Goal: Information Seeking & Learning: Learn about a topic

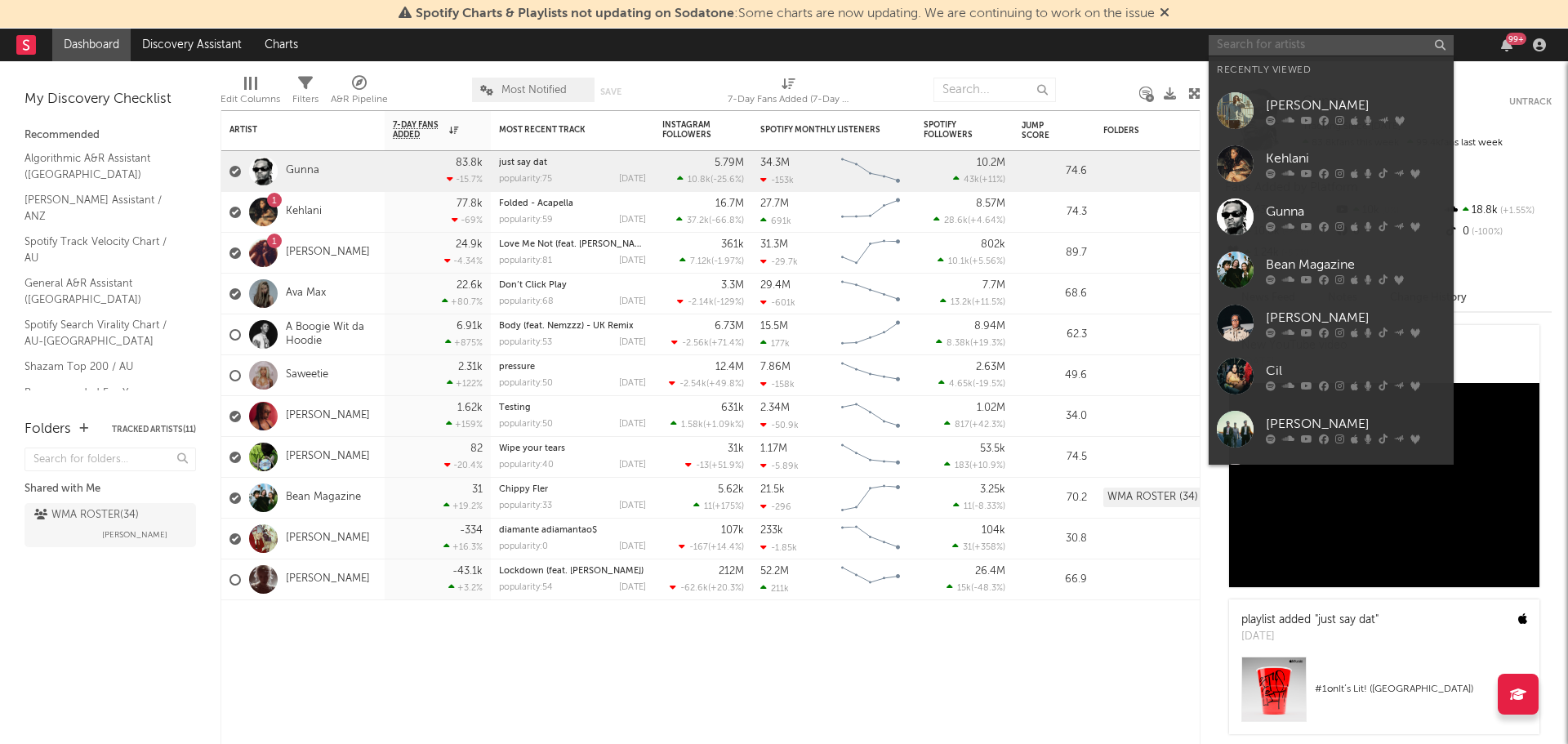
click at [1330, 49] on input "text" at bounding box center [1331, 45] width 245 height 20
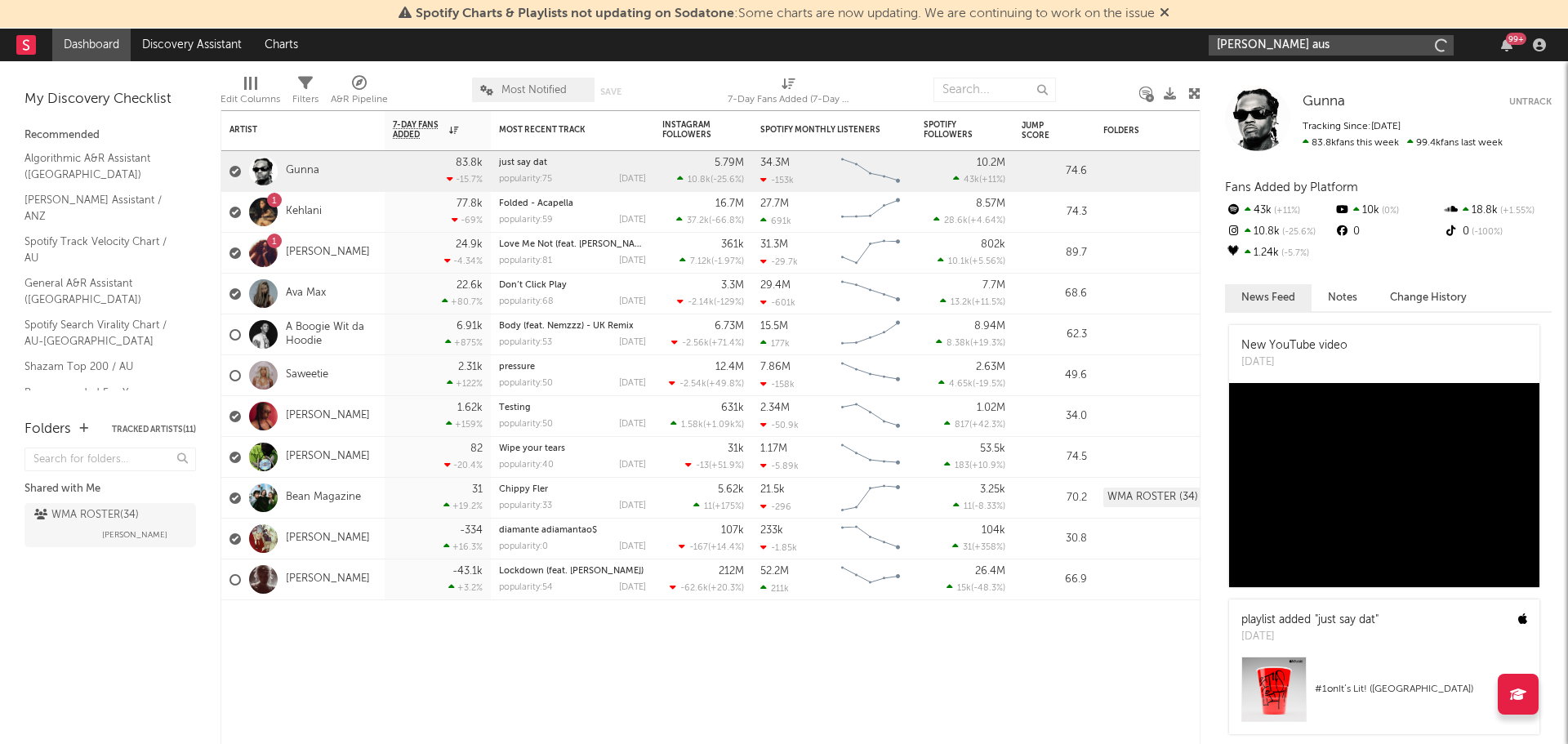
type input "[PERSON_NAME]"
click at [333, 464] on link "[PERSON_NAME]" at bounding box center [328, 457] width 84 height 14
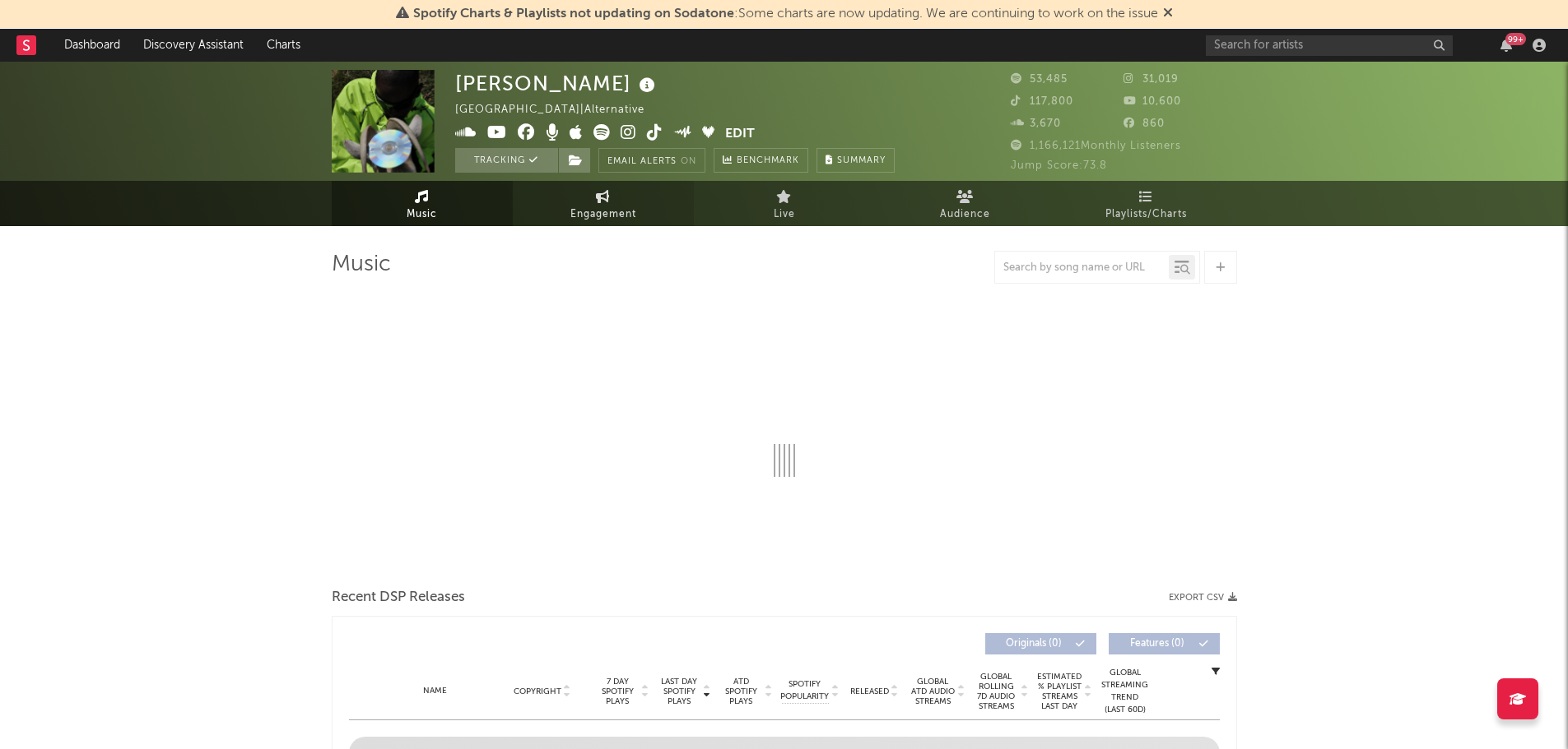
click at [638, 208] on link "Engagement" at bounding box center [603, 203] width 181 height 45
select select "1w"
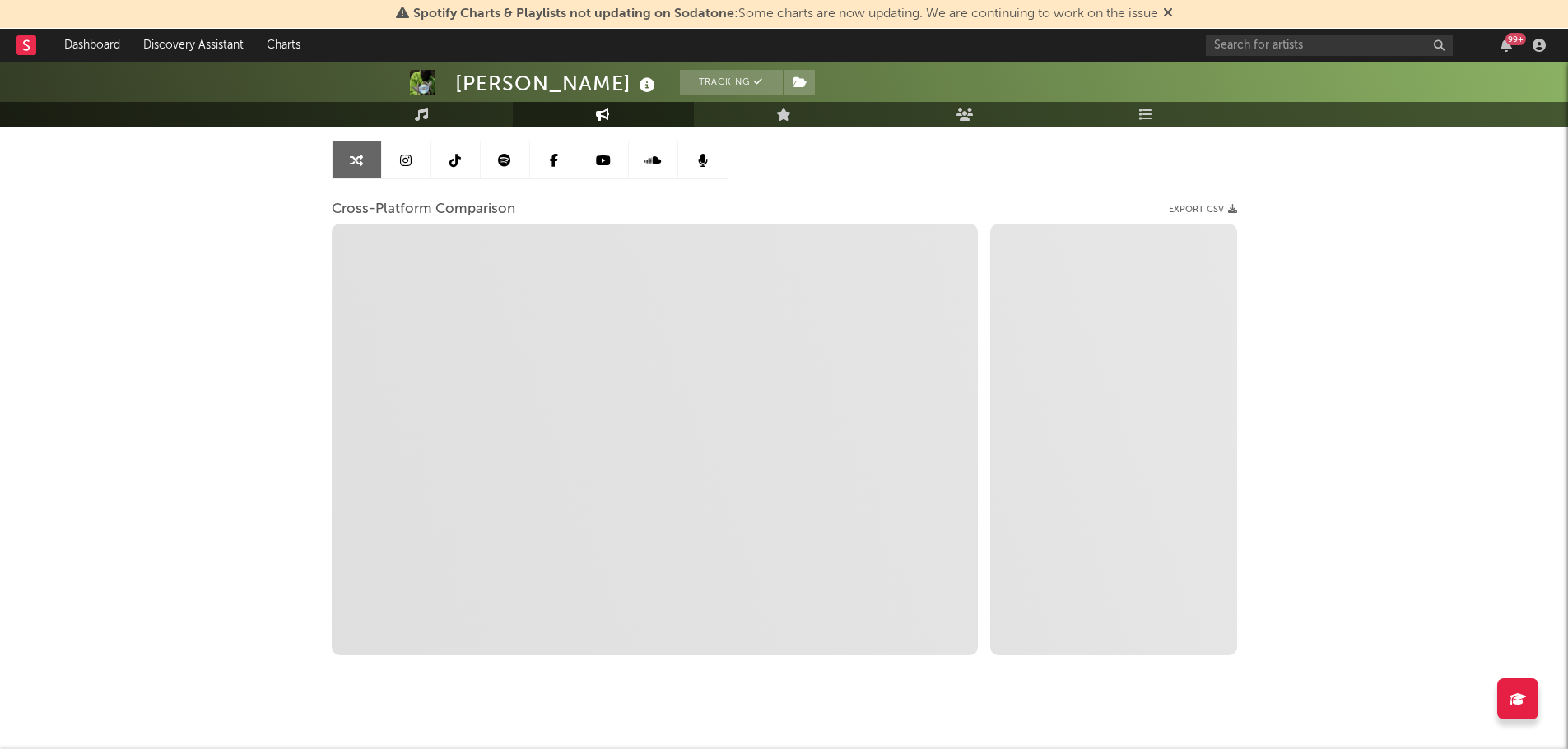
scroll to position [155, 0]
select select "1m"
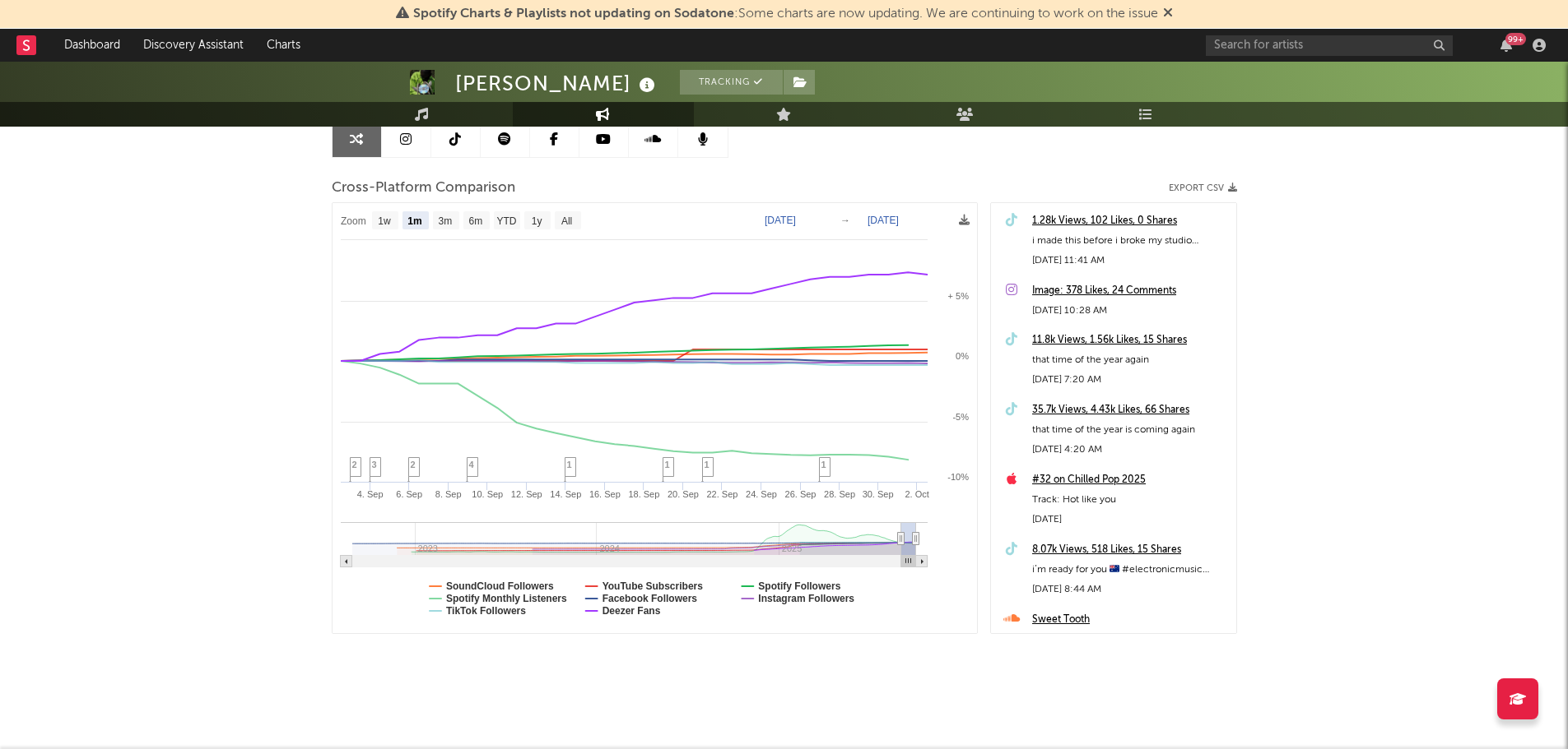
scroll to position [0, 0]
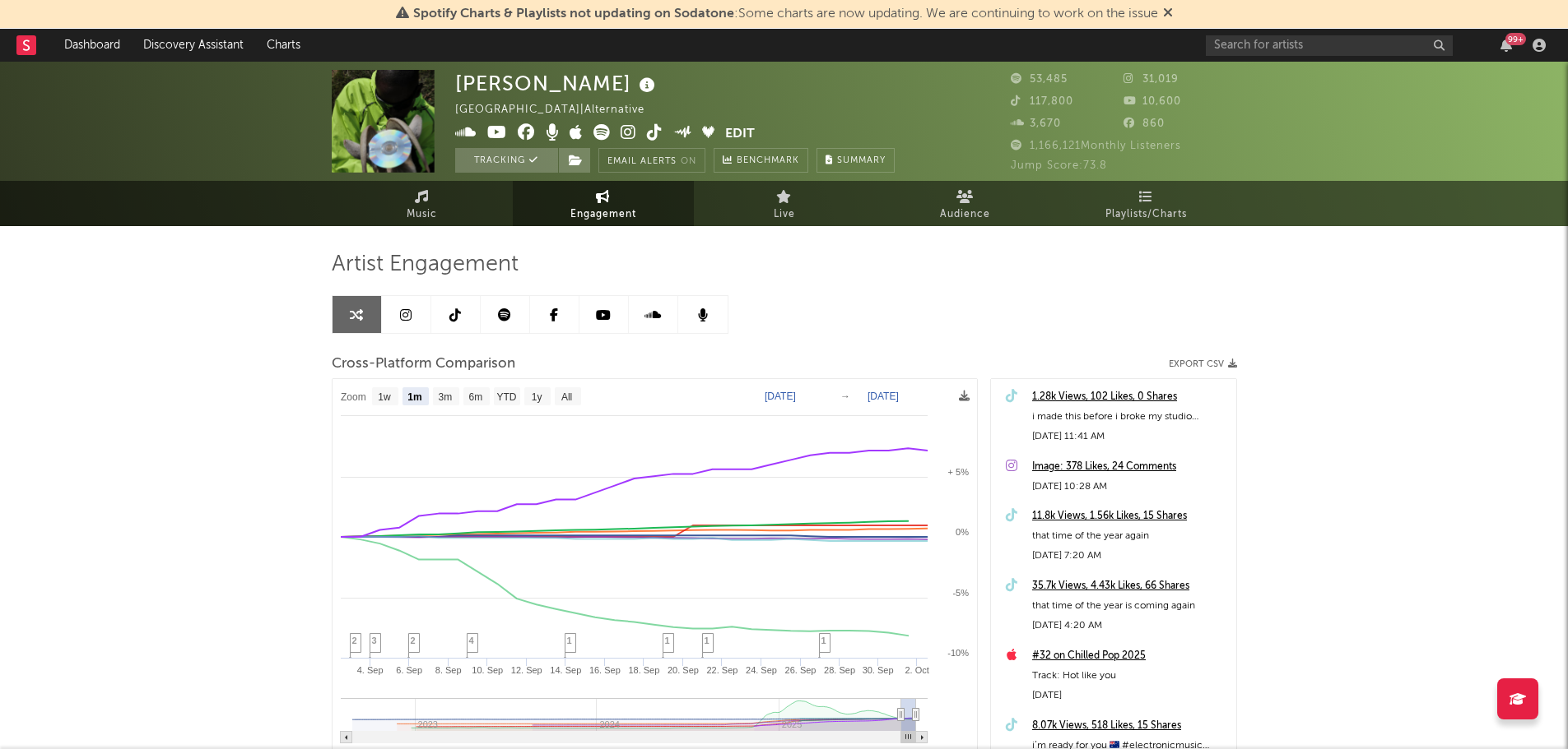
click at [498, 321] on link at bounding box center [505, 314] width 50 height 37
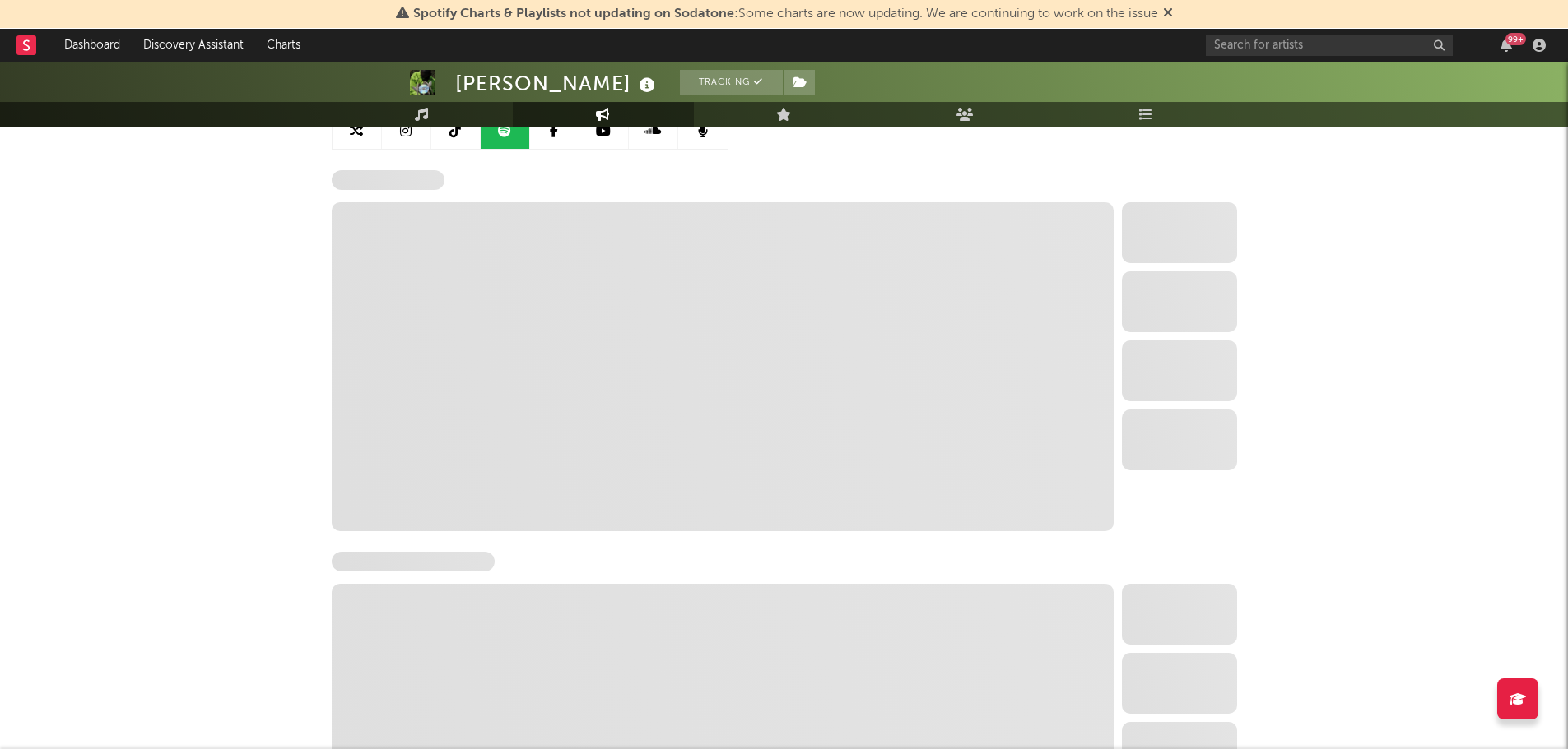
scroll to position [186, 0]
select select "6m"
select select "1w"
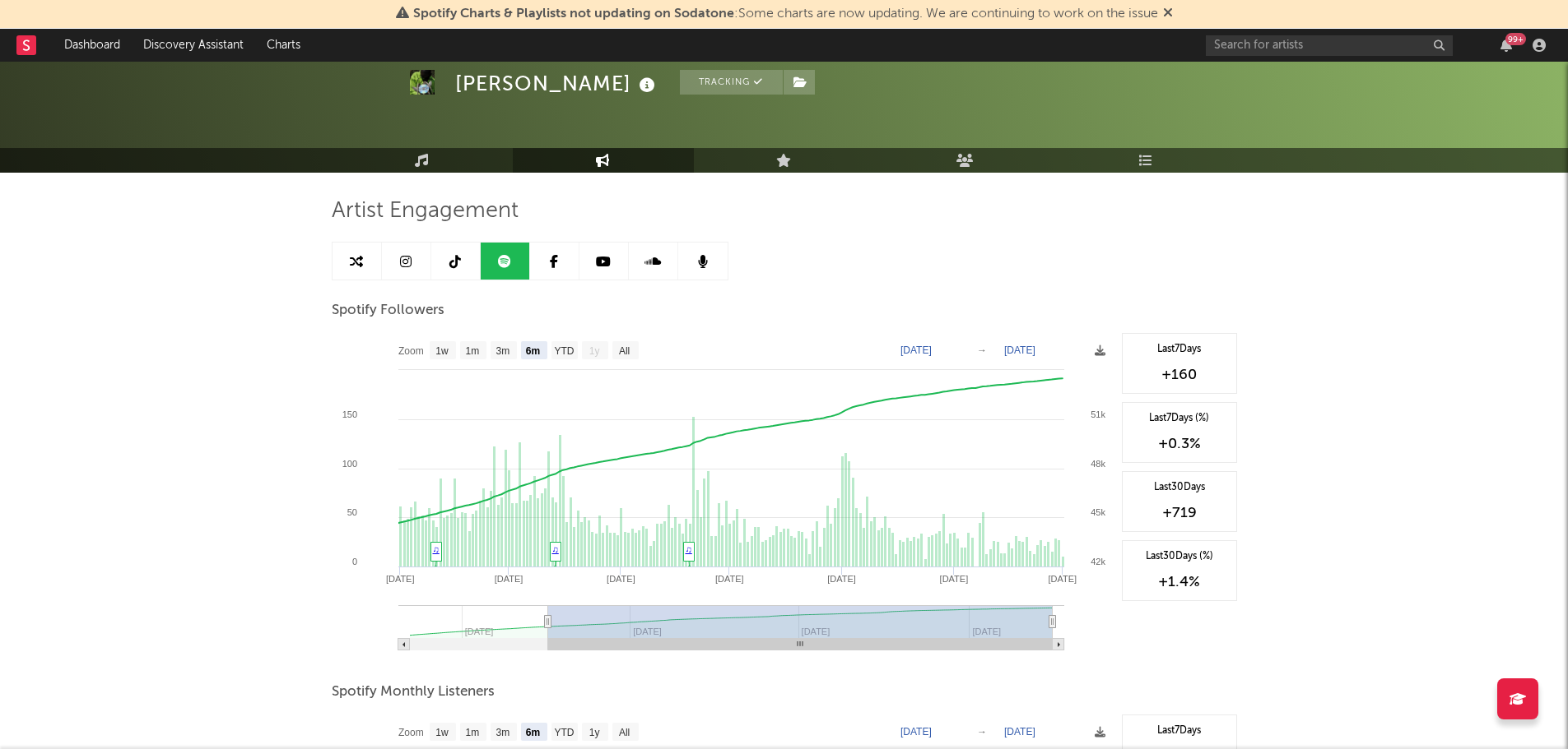
scroll to position [55, 0]
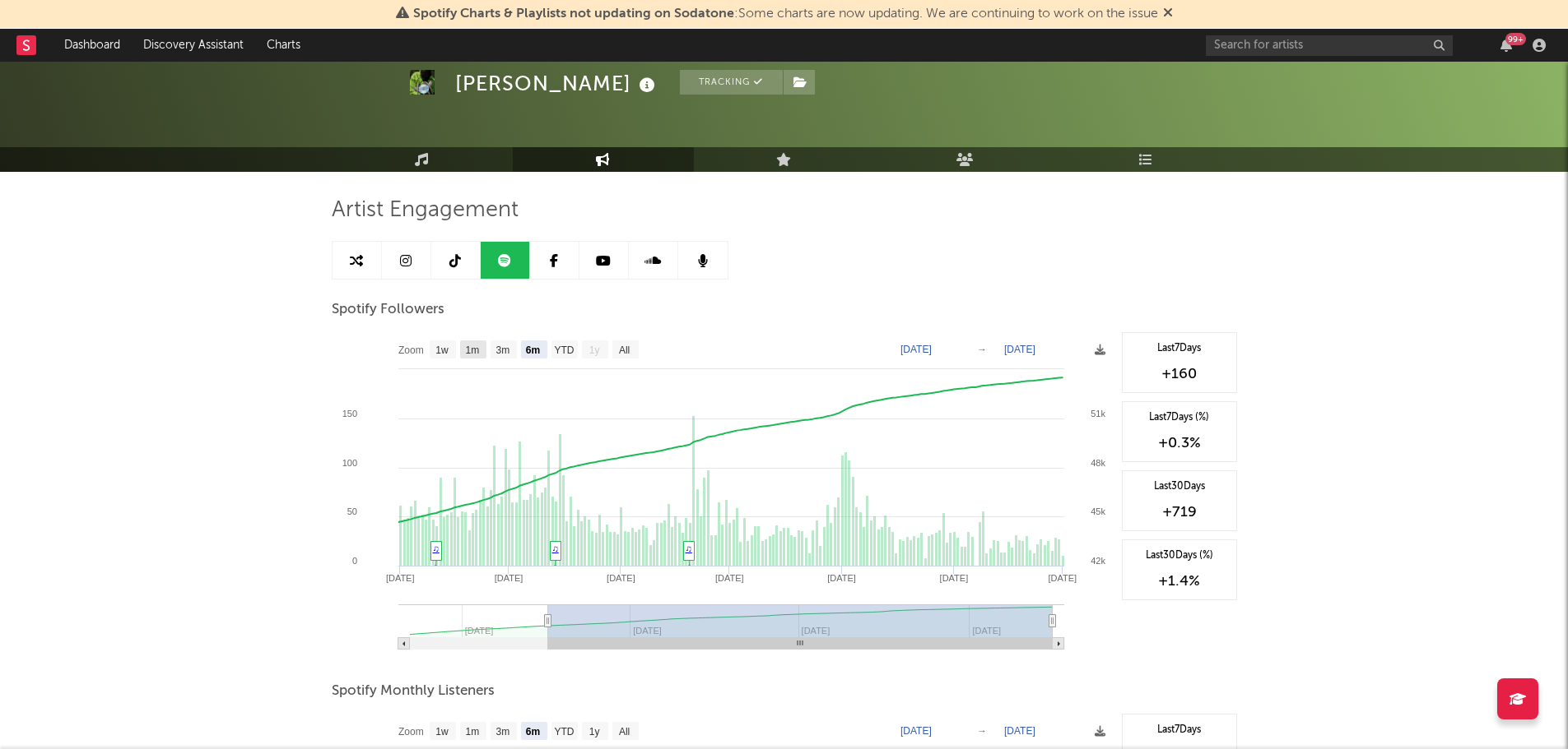
click at [471, 347] on text "1m" at bounding box center [472, 351] width 14 height 12
select select "1m"
type input "[DATE]"
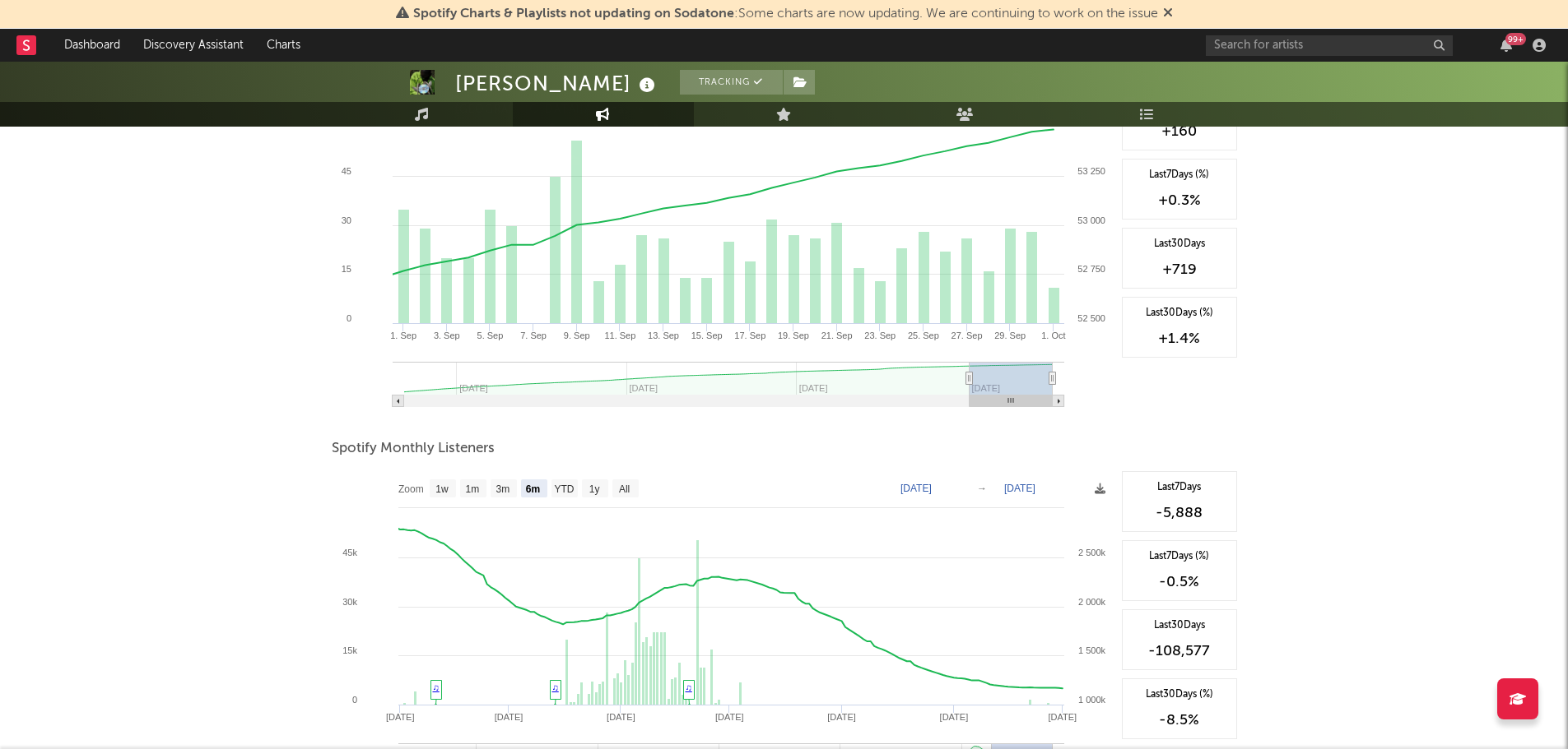
scroll to position [0, 0]
